Goal: Information Seeking & Learning: Compare options

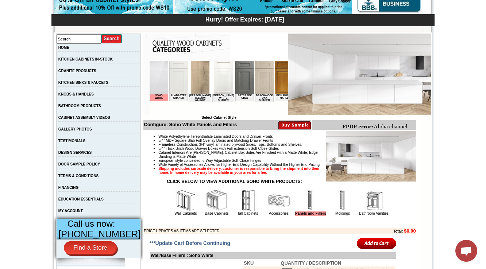
scroll to position [175, 0]
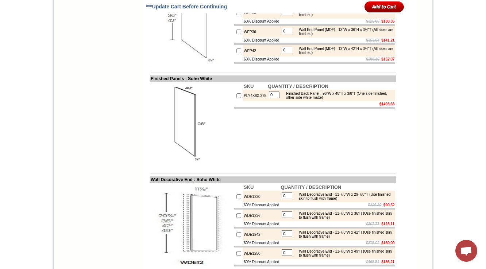
click at [241, 164] on td "SKU QUANTITY / DESCRIPTION PLY4X8X.375 0 Finished Back Panel - 96"W x 48"H x 3/…" at bounding box center [315, 124] width 162 height 84
click at [185, 165] on img at bounding box center [192, 124] width 82 height 82
click at [158, 165] on img at bounding box center [192, 124] width 82 height 82
click at [24, 150] on body "1-888-620-8987 Contact Us Find a Store Send Us a Design View Cart Shipping* Una…" at bounding box center [243, 149] width 486 height 1919
click at [175, 165] on img at bounding box center [192, 124] width 82 height 82
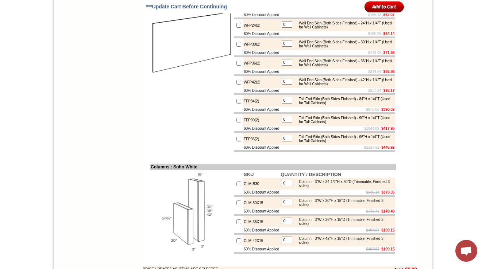
scroll to position [1365, 0]
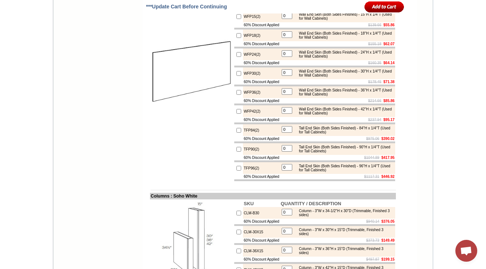
click at [191, 115] on img at bounding box center [192, 73] width 82 height 82
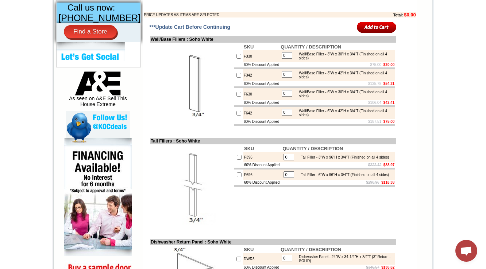
scroll to position [350, 0]
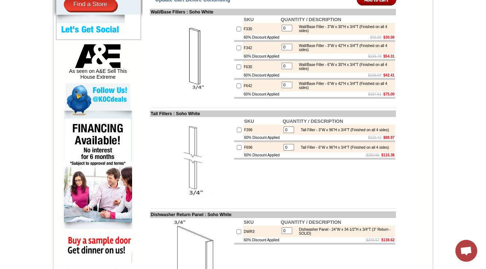
scroll to position [810, 0]
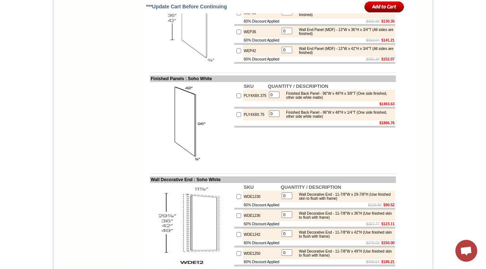
click at [254, 128] on td at bounding box center [314, 127] width 161 height 2
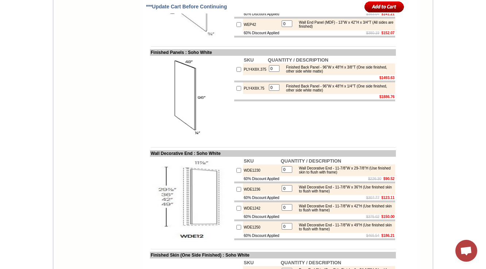
scroll to position [840, 0]
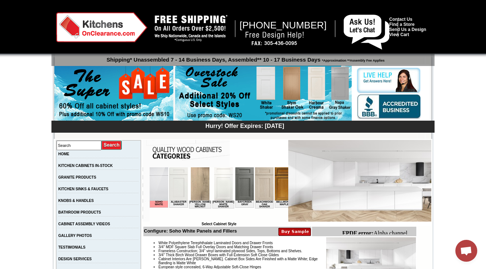
scroll to position [0, 532]
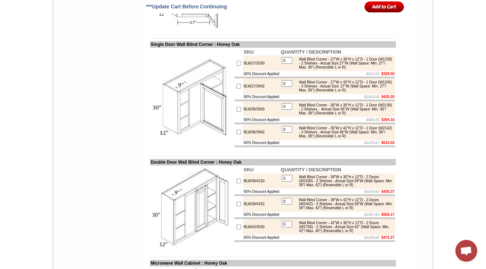
scroll to position [1519, 0]
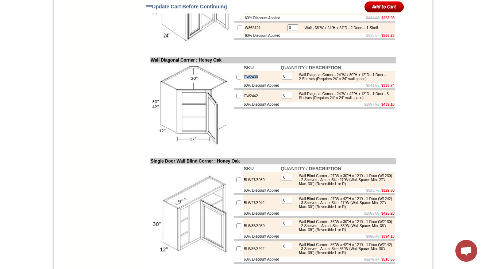
drag, startPoint x: 257, startPoint y: 130, endPoint x: 237, endPoint y: 126, distance: 20.8
click at [243, 83] on td "CW2430" at bounding box center [261, 77] width 37 height 12
copy td "CW2430"
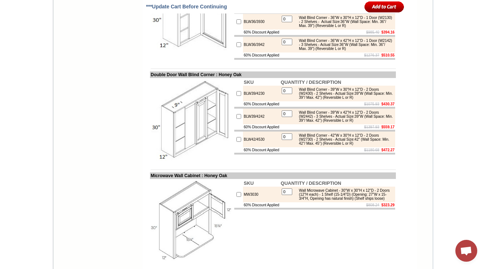
scroll to position [1694, 0]
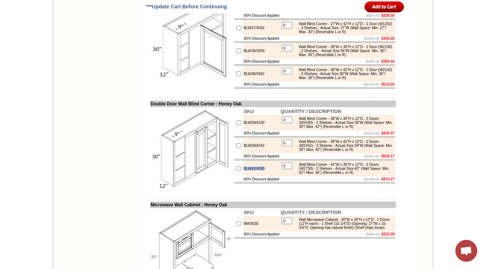
drag, startPoint x: 262, startPoint y: 244, endPoint x: 237, endPoint y: 244, distance: 25.2
click at [243, 177] on td "BLW42/4530" at bounding box center [261, 169] width 37 height 16
copy td "BLW42/4530"
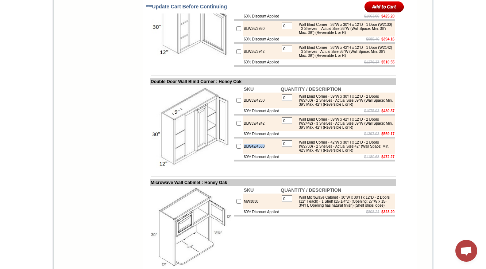
scroll to position [1723, 0]
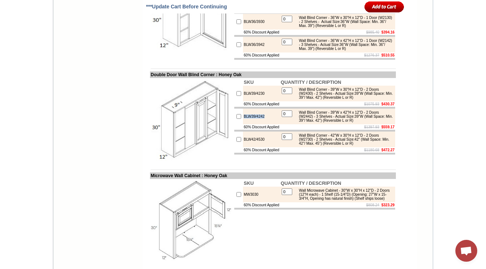
drag, startPoint x: 270, startPoint y: 188, endPoint x: 231, endPoint y: 189, distance: 39.1
click at [234, 124] on tr "BLW39/4242 0 Wall Blind Corner - 39"W x 42"H x 12"D - 2 Doors (W2442) - 3 Shelv…" at bounding box center [314, 117] width 161 height 16
copy tr "BLW39/4242"
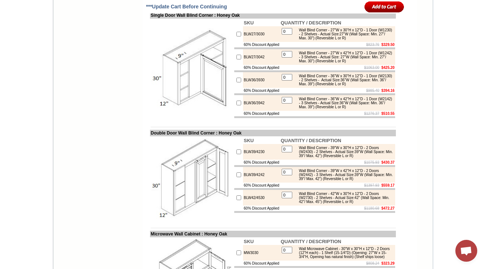
scroll to position [1694, 0]
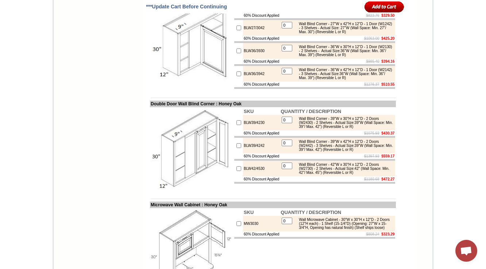
click at [266, 36] on td "BLW27/3042" at bounding box center [261, 28] width 37 height 16
drag, startPoint x: 263, startPoint y: 56, endPoint x: 236, endPoint y: 57, distance: 27.0
click at [243, 13] on td "BLW27/3030" at bounding box center [261, 5] width 37 height 16
copy td "BLW27/3030"
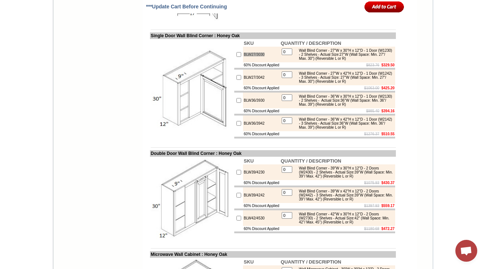
scroll to position [1635, 0]
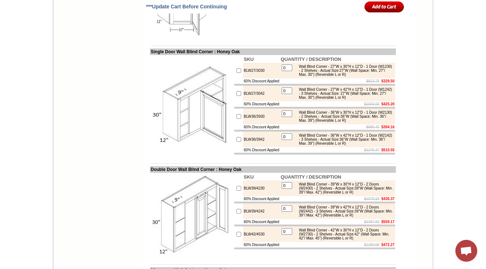
scroll to position [1634, 0]
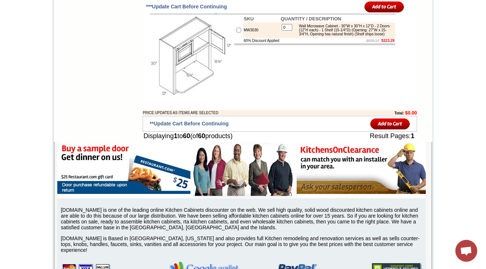
scroll to position [1897, 0]
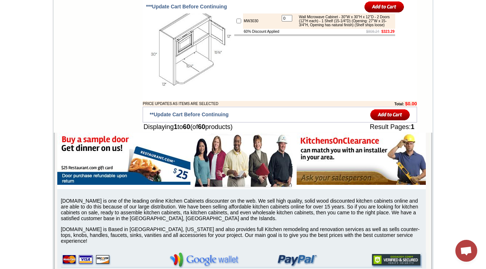
drag, startPoint x: 143, startPoint y: 76, endPoint x: 199, endPoint y: 76, distance: 55.5
click at [199, 5] on td "Microwave Wall Cabinet : Honey Oak" at bounding box center [273, 2] width 246 height 7
copy td "Microwave Wall Cabine"
drag, startPoint x: 202, startPoint y: 78, endPoint x: 143, endPoint y: 77, distance: 58.8
click at [150, 5] on td "Microwave Wall Cabinet : Honey Oak" at bounding box center [273, 2] width 246 height 7
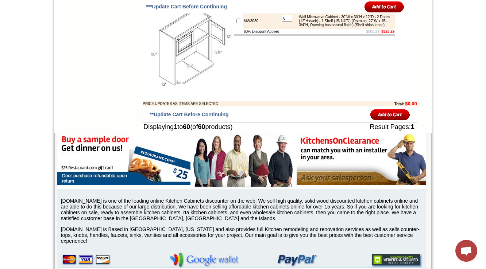
copy td "Microwave Wall Cabinet"
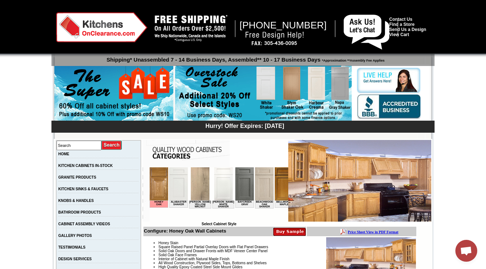
scroll to position [204, 0]
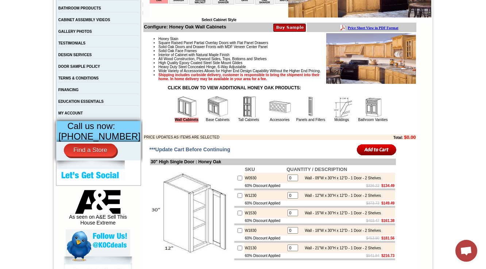
click at [245, 136] on td "Honey Stain Square Raised Panel Partial Overlay Doors with Flat Panel Drawers S…" at bounding box center [279, 87] width 273 height 108
click at [212, 118] on img at bounding box center [218, 107] width 22 height 22
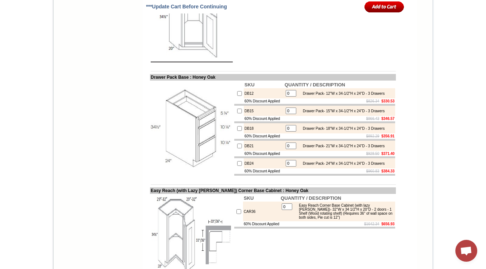
scroll to position [1043, 0]
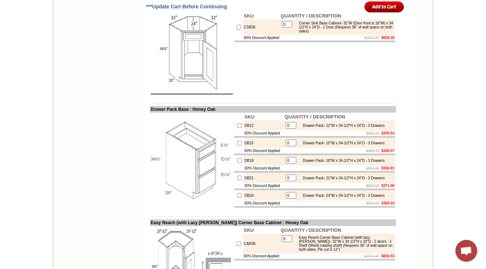
click at [256, 95] on td "SKU QUANTITY / DESCRIPTION CSB36 0 Corner Sink Base Cabinet- 32"W (Door front i…" at bounding box center [315, 54] width 162 height 84
click at [248, 35] on td "CSB36" at bounding box center [261, 27] width 37 height 16
drag, startPoint x: 143, startPoint y: 83, endPoint x: 193, endPoint y: 84, distance: 49.7
click at [193, 12] on td "Corner Sink Base Cabinet : Honey Oak" at bounding box center [273, 8] width 246 height 7
drag, startPoint x: 176, startPoint y: 111, endPoint x: 177, endPoint y: 116, distance: 5.1
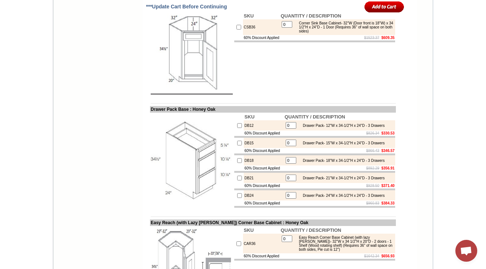
click at [176, 95] on img at bounding box center [192, 53] width 82 height 82
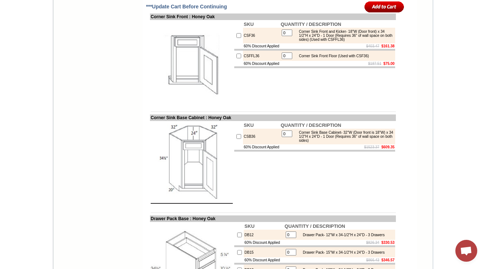
scroll to position [991, 0]
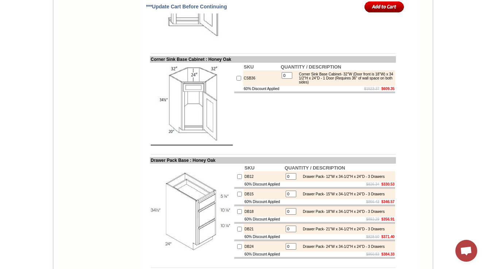
click at [311, 45] on td "SKU QUANTITY / DESCRIPTION CSF36 0 Corner Sink Front and Kicker- 18"W (Door fro…" at bounding box center [315, 4] width 162 height 84
copy td "CSF36"
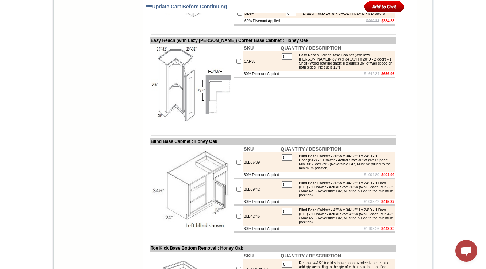
scroll to position [1254, 0]
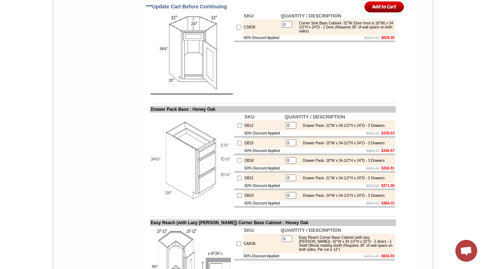
scroll to position [1043, 0]
click at [211, 95] on img at bounding box center [192, 53] width 82 height 82
click at [260, 95] on td "SKU QUANTITY / DESCRIPTION CSB36 0 Corner Sink Base Cabinet- 32"W (Door front i…" at bounding box center [315, 54] width 162 height 84
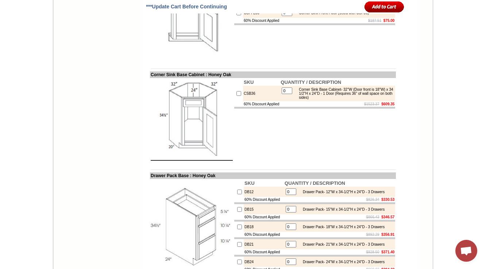
scroll to position [955, 0]
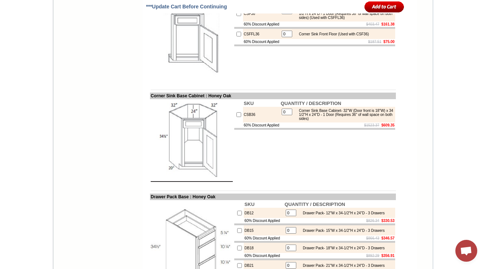
click at [245, 22] on td "CSF36" at bounding box center [261, 14] width 37 height 16
copy td "CSF36"
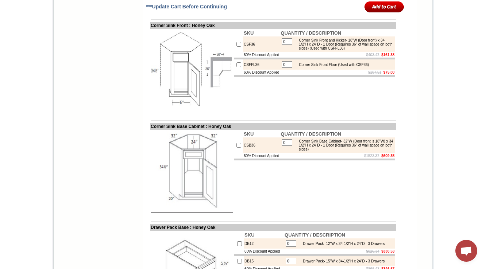
scroll to position [953, 0]
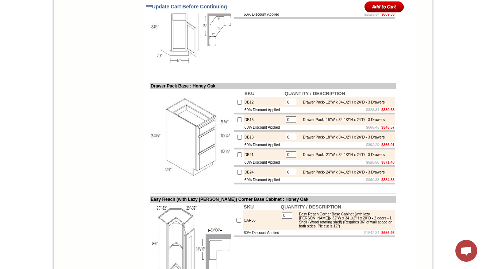
scroll to position [1070, 0]
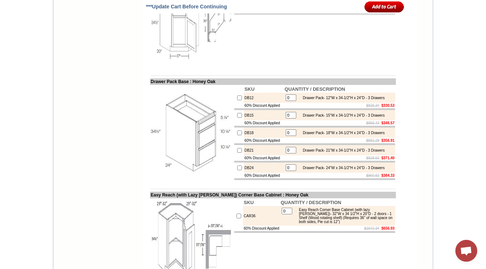
click at [272, 78] on td at bounding box center [273, 75] width 246 height 5
copy td "CSB36"
click at [322, 68] on td "SKU QUANTITY / DESCRIPTION CSB36 0 Corner Sink Base Cabinet- 32"W (Door front i…" at bounding box center [315, 26] width 162 height 84
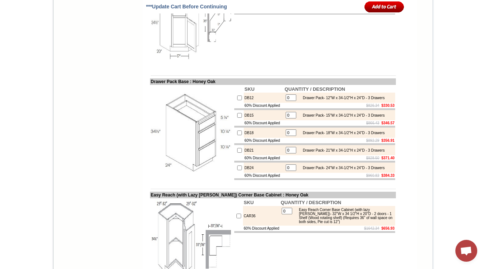
click at [319, 68] on td "SKU QUANTITY / DESCRIPTION CSB36 0 Corner Sink Base Cabinet- 32"W (Door front i…" at bounding box center [315, 26] width 162 height 84
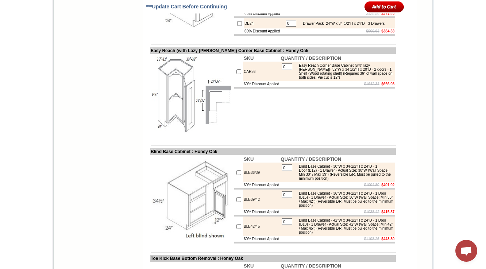
scroll to position [1304, 0]
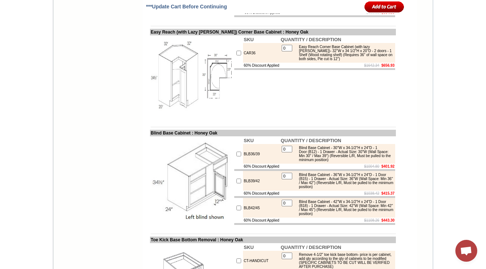
scroll to position [1189, 0]
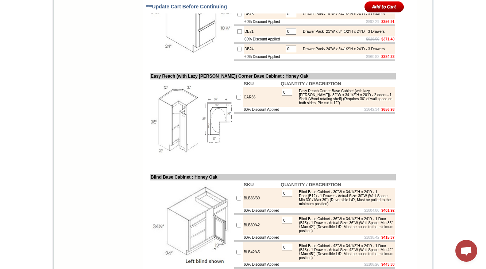
click at [234, 42] on td at bounding box center [238, 39] width 9 height 5
copy td "Drawer"
copy tbody "Drawer Pack Base : Honey Oak"
copy td "Drawer Pack"
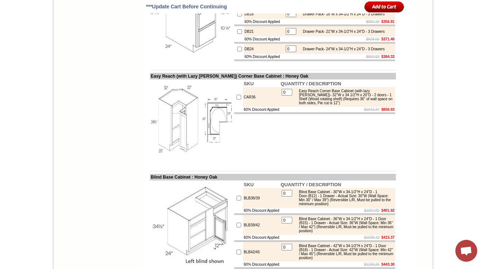
drag, startPoint x: 145, startPoint y: 41, endPoint x: 174, endPoint y: 39, distance: 29.2
copy td "DB12"
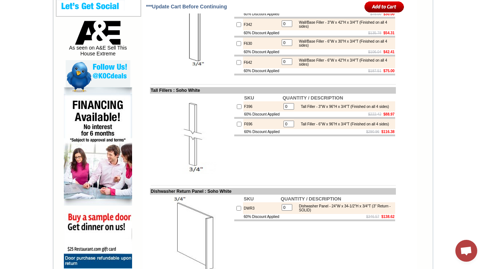
scroll to position [204, 0]
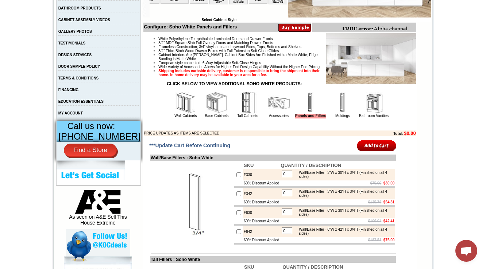
click at [206, 113] on img at bounding box center [217, 103] width 22 height 22
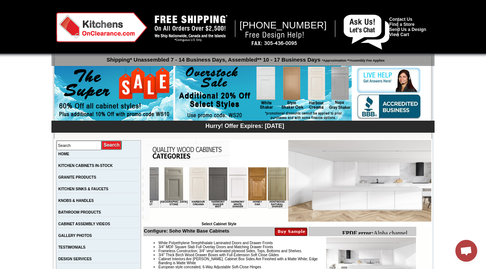
scroll to position [2752, 0]
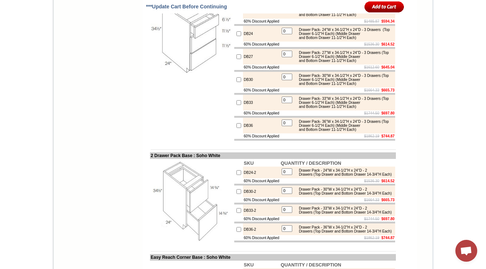
drag, startPoint x: 315, startPoint y: 156, endPoint x: 381, endPoint y: 159, distance: 66.5
copy div "(Top Drawer 6-1/2"H Each) (Middle Drawer and Bottom Drawer 11-1/2"H Each)"
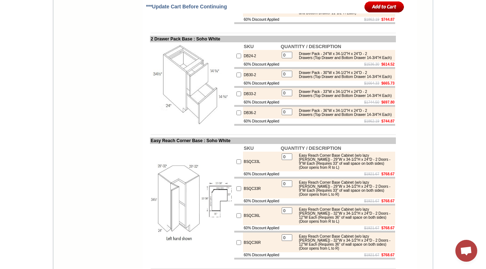
scroll to position [2957, 0]
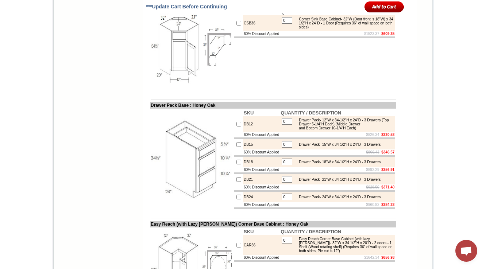
scroll to position [1047, 0]
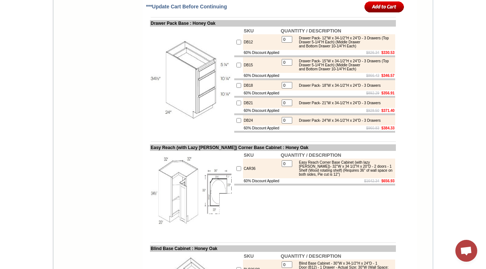
scroll to position [1141, 0]
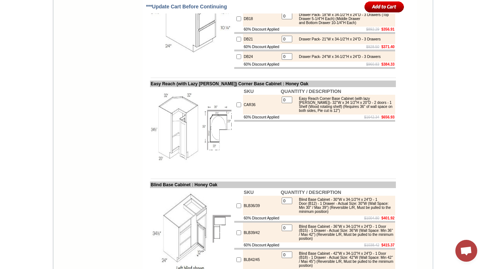
scroll to position [1200, 0]
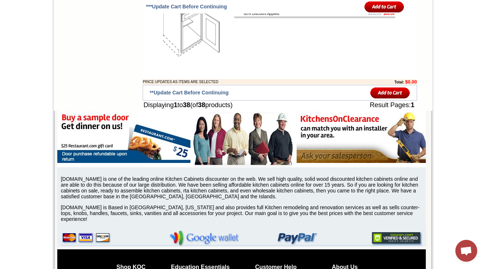
scroll to position [1375, 0]
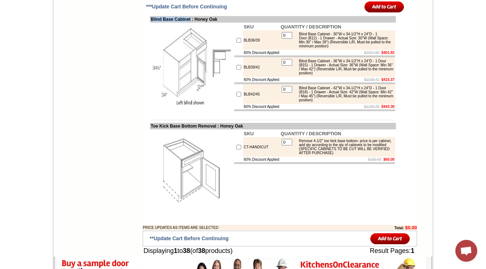
drag, startPoint x: 189, startPoint y: 110, endPoint x: 144, endPoint y: 111, distance: 45.3
click at [150, 23] on td "Blind Base Cabinet : Honey Oak" at bounding box center [273, 19] width 246 height 7
copy td "Blind Base Cabinet"
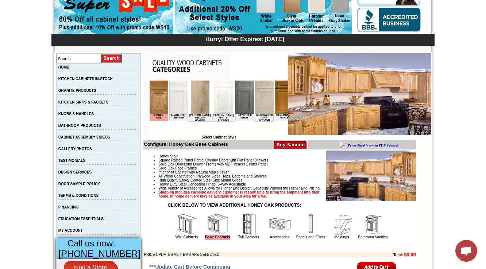
scroll to position [175, 0]
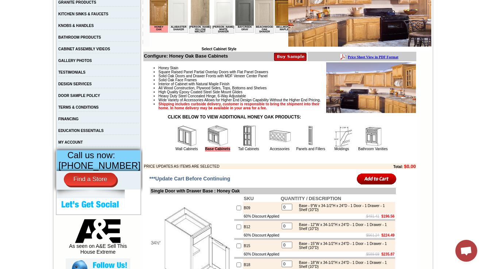
click at [247, 147] on img at bounding box center [249, 136] width 22 height 22
click at [241, 147] on img at bounding box center [249, 136] width 22 height 22
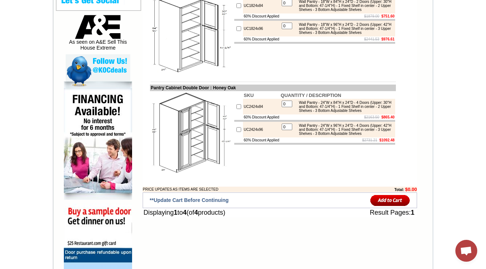
scroll to position [189, 0]
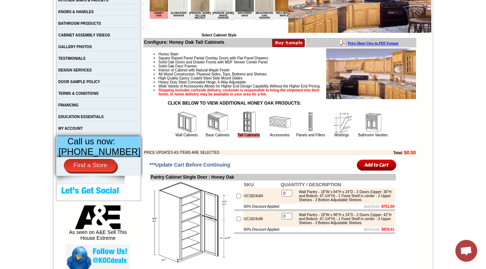
click at [143, 110] on td "Honey Stain Square Raised Panel Partial Overlay Doors with Flat Panel Drawers S…" at bounding box center [279, 102] width 273 height 108
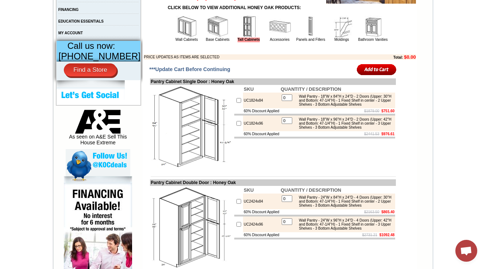
scroll to position [277, 0]
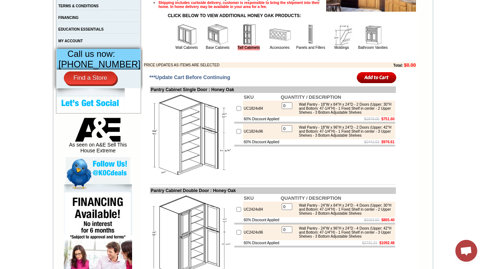
click at [214, 46] on img at bounding box center [218, 35] width 22 height 22
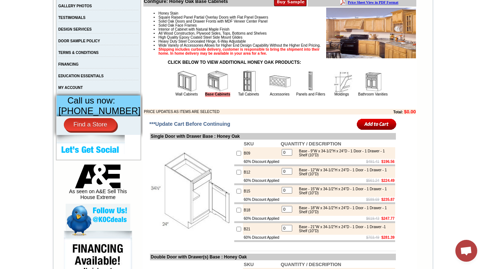
scroll to position [234, 0]
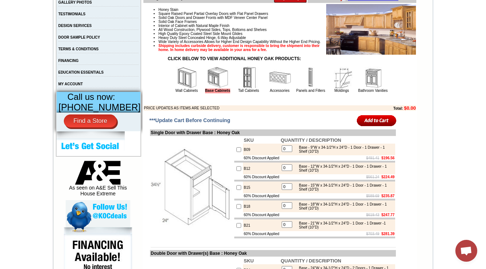
click at [238, 89] on img at bounding box center [249, 78] width 22 height 22
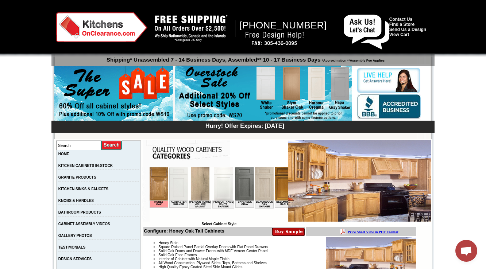
scroll to position [175, 0]
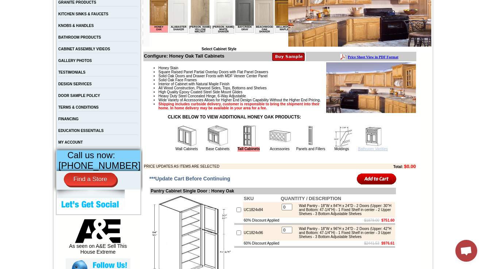
click at [361, 151] on link "Bathroom Vanities" at bounding box center [373, 149] width 30 height 4
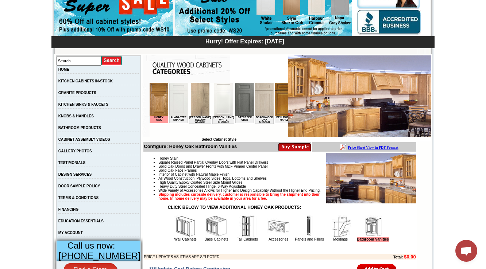
scroll to position [175, 0]
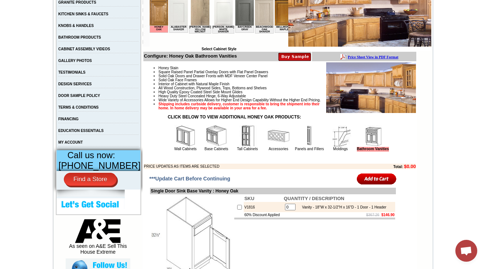
click at [206, 147] on img at bounding box center [217, 136] width 22 height 22
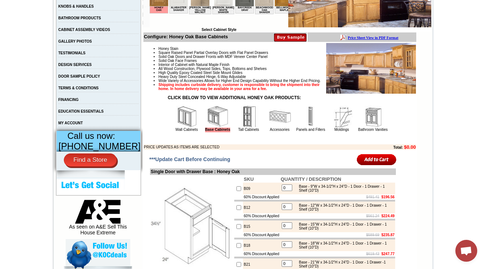
scroll to position [204, 0]
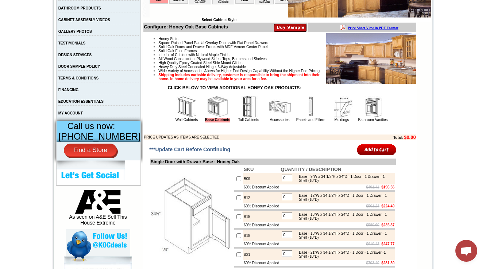
click at [362, 118] on img at bounding box center [373, 107] width 22 height 22
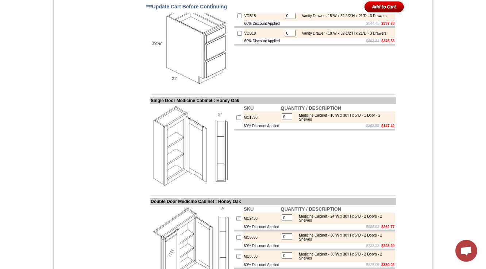
scroll to position [943, 0]
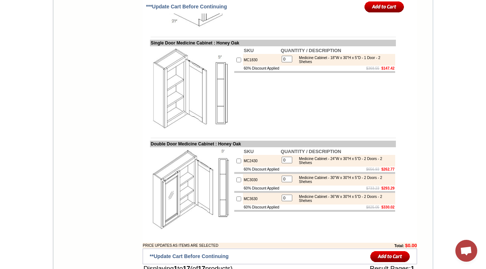
drag, startPoint x: 205, startPoint y: 144, endPoint x: 279, endPoint y: 107, distance: 82.6
click at [206, 129] on img at bounding box center [192, 88] width 82 height 82
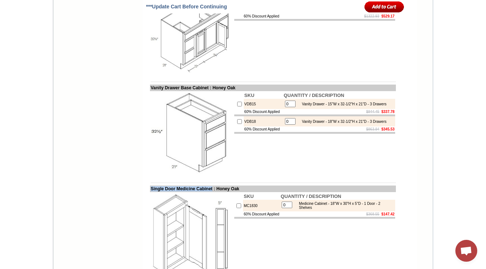
click at [204, 160] on img at bounding box center [192, 133] width 82 height 82
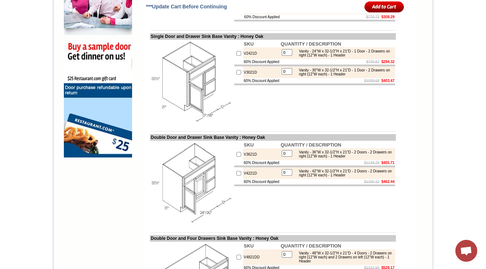
scroll to position [534, 0]
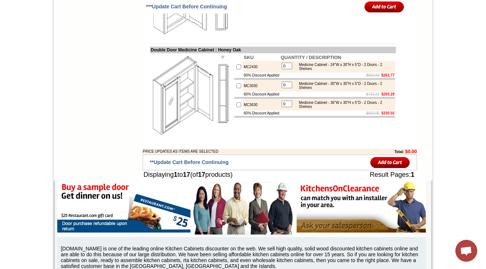
click at [168, 125] on img at bounding box center [192, 95] width 82 height 82
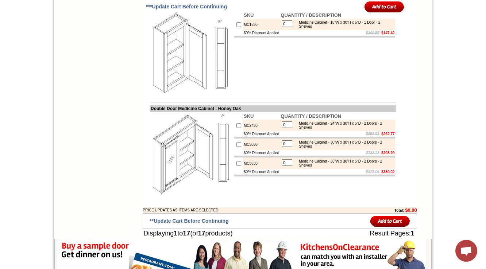
scroll to position [891, 0]
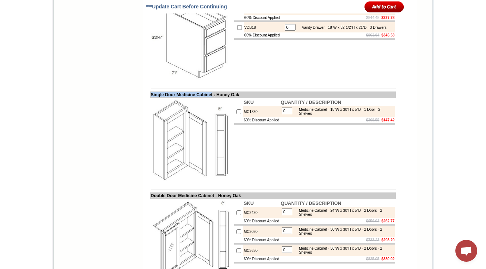
click at [205, 151] on img at bounding box center [192, 140] width 82 height 82
click at [191, 98] on td "Single Door Medicine Cabinet : Honey Oak" at bounding box center [273, 95] width 246 height 7
click at [203, 169] on img at bounding box center [192, 140] width 82 height 82
click at [199, 98] on td "Single Door Medicine Cabinet : Honey Oak" at bounding box center [273, 95] width 246 height 7
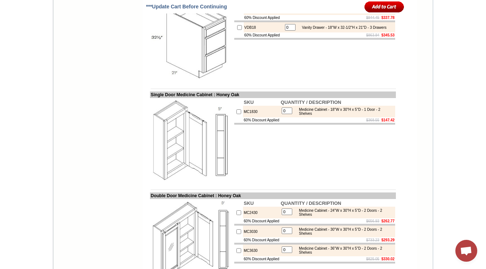
click at [244, 182] on td "SKU QUANTITY / DESCRIPTION MC1830 0 Medicine Cabinet - 18"W x 30"H x 5"D - 1 Do…" at bounding box center [315, 140] width 162 height 84
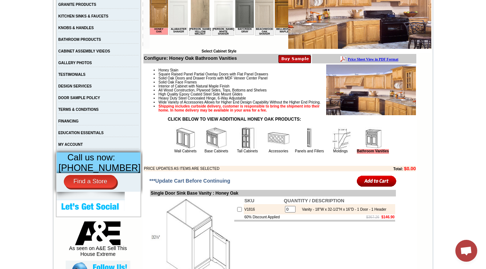
scroll to position [175, 0]
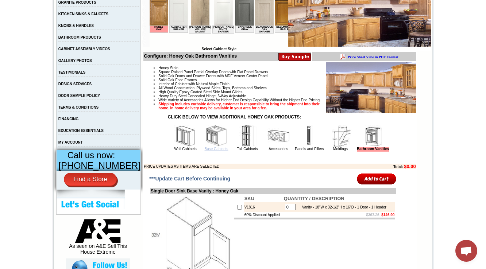
click at [213, 151] on link "Base Cabinets" at bounding box center [217, 149] width 24 height 4
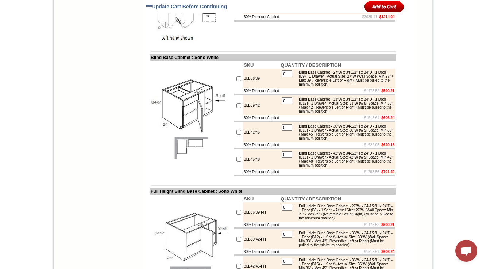
scroll to position [3452, 0]
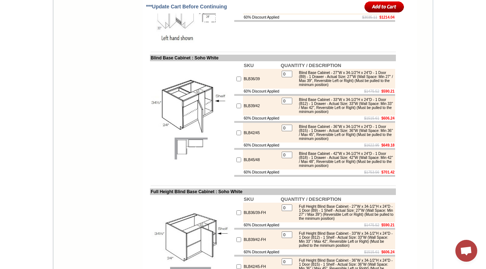
scroll to position [3393, 0]
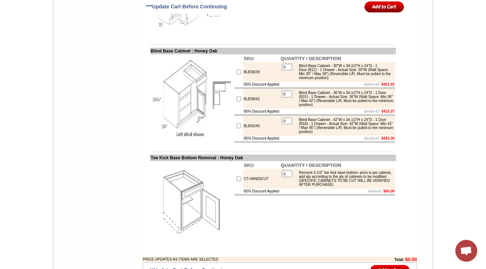
scroll to position [1372, 0]
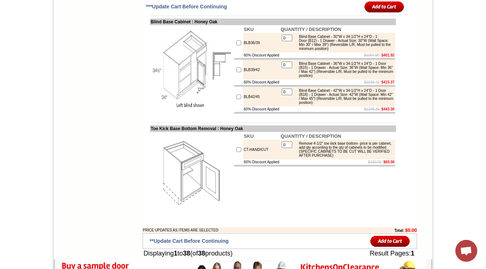
copy td "CAR36"
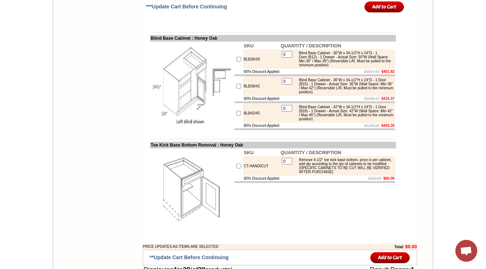
scroll to position [1343, 0]
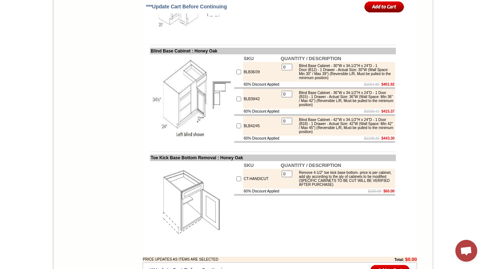
drag, startPoint x: 378, startPoint y: 61, endPoint x: 310, endPoint y: 64, distance: 68.3
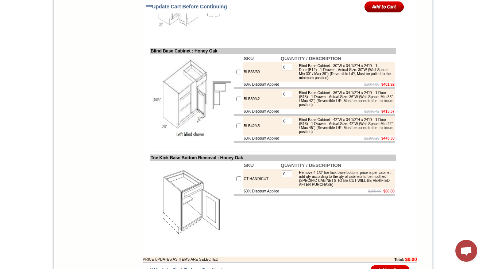
drag, startPoint x: 378, startPoint y: 60, endPoint x: 310, endPoint y: 66, distance: 68.5
copy div "- 1 Shelf"
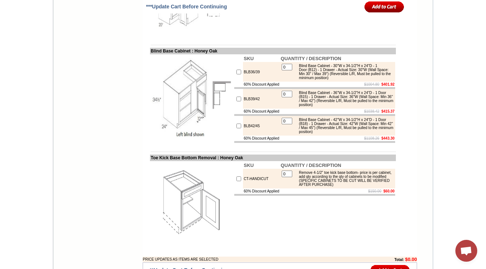
copy td "CAR36"
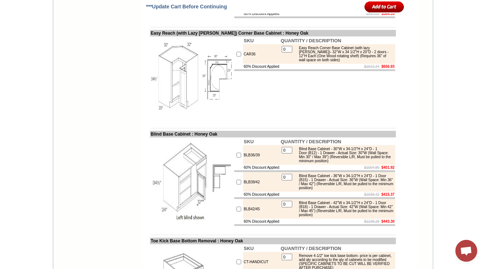
scroll to position [1255, 0]
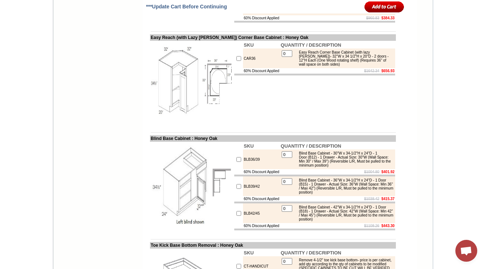
click at [198, 124] on img at bounding box center [192, 83] width 82 height 82
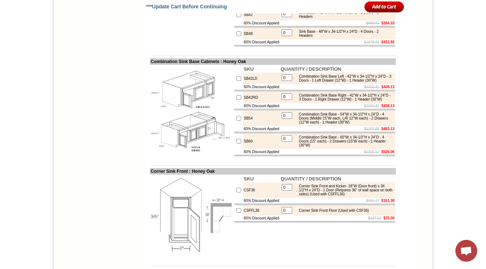
scroll to position [759, 0]
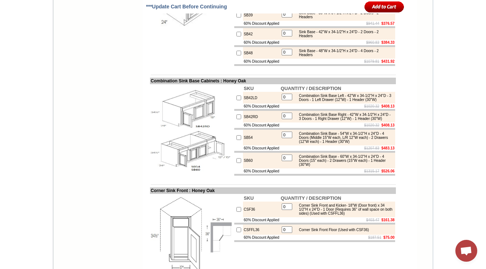
click at [169, 72] on td at bounding box center [273, 69] width 246 height 5
drag, startPoint x: 196, startPoint y: 113, endPoint x: 179, endPoint y: 104, distance: 19.3
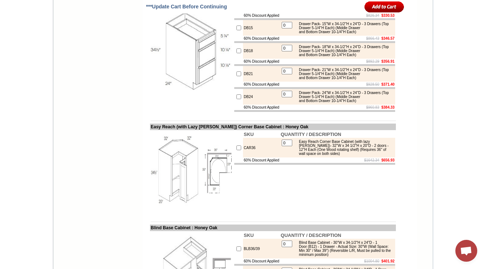
scroll to position [1226, 0]
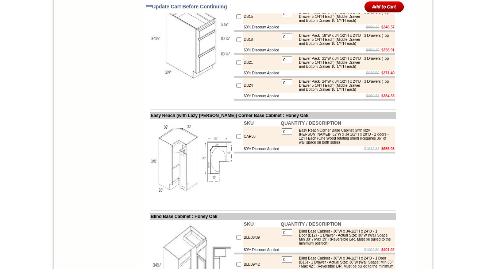
scroll to position [1168, 0]
